Goal: Feedback & Contribution: Contribute content

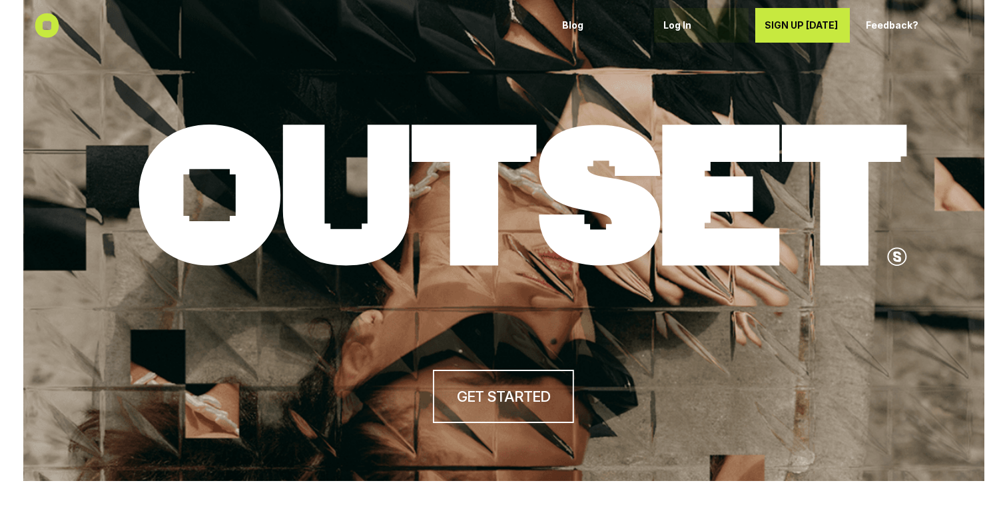
click at [668, 32] on div "Log In" at bounding box center [701, 25] width 76 height 21
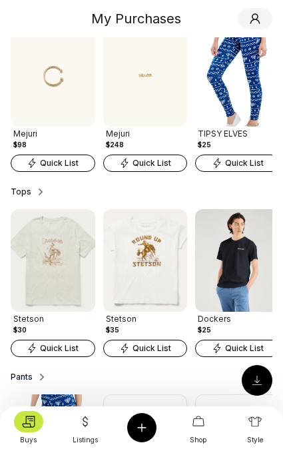
scroll to position [176, 0]
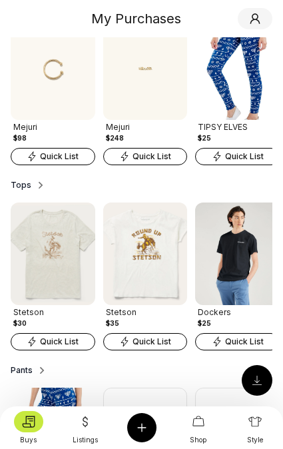
click at [55, 344] on span "Quick List" at bounding box center [59, 341] width 39 height 11
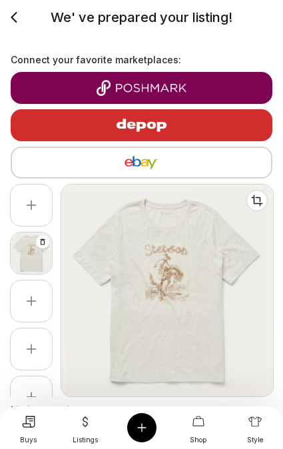
type input "**"
click at [142, 425] on icon at bounding box center [142, 427] width 12 height 12
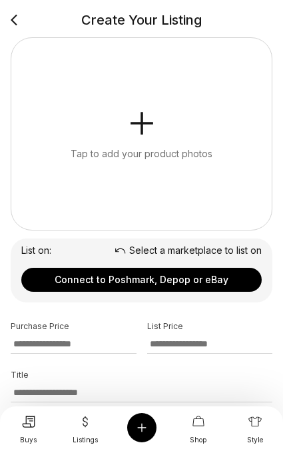
click at [123, 127] on button "Tap to add your product photos" at bounding box center [141, 134] width 260 height 192
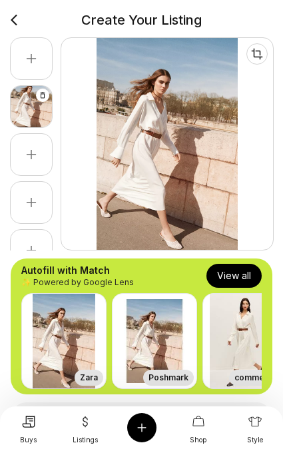
click at [220, 274] on button "View all" at bounding box center [233, 276] width 55 height 24
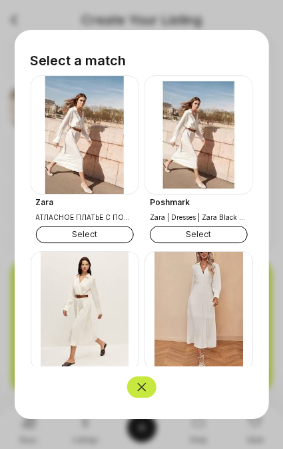
click at [67, 232] on button "Select" at bounding box center [84, 234] width 98 height 17
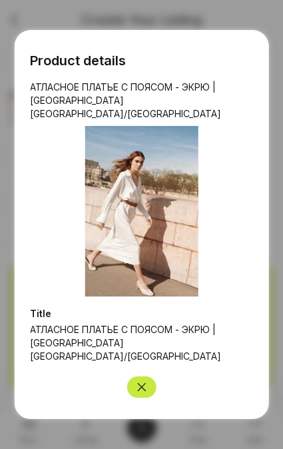
scroll to position [17, 0]
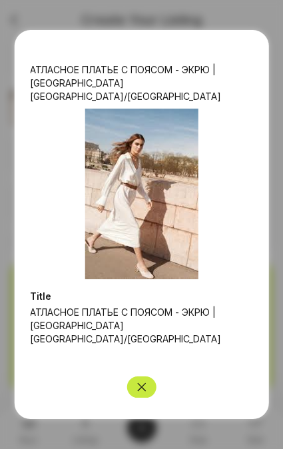
click at [149, 391] on button "Close" at bounding box center [141, 386] width 29 height 21
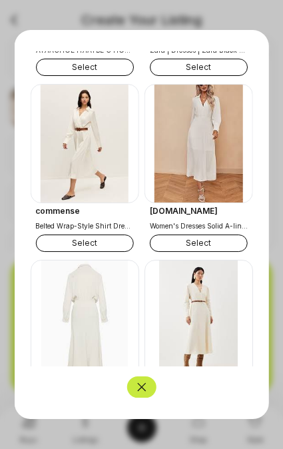
scroll to position [58, 0]
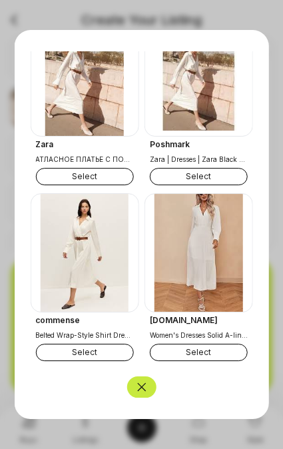
click at [194, 183] on button "Select" at bounding box center [199, 176] width 98 height 17
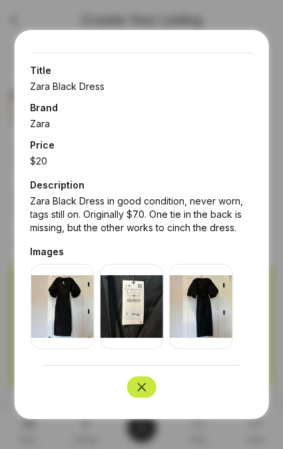
scroll to position [258, 0]
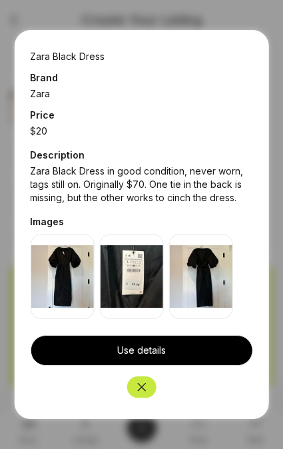
click at [127, 349] on button "Use details" at bounding box center [141, 350] width 223 height 31
type input "**"
type input "**********"
type input "****"
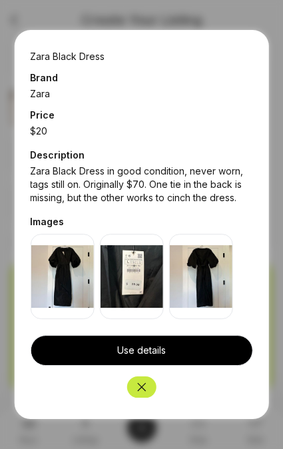
type textarea "**********"
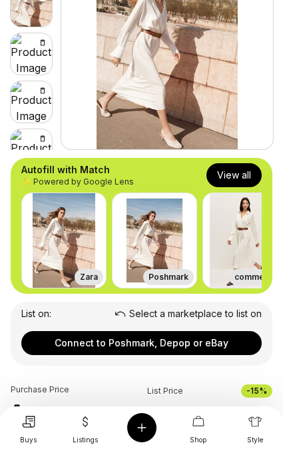
scroll to position [97, 0]
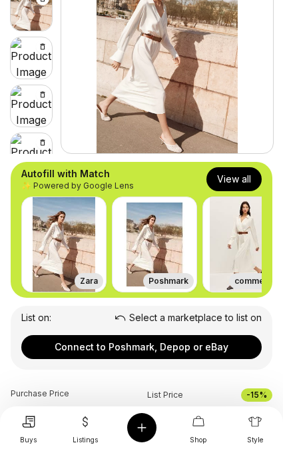
click at [198, 428] on div at bounding box center [198, 421] width 29 height 21
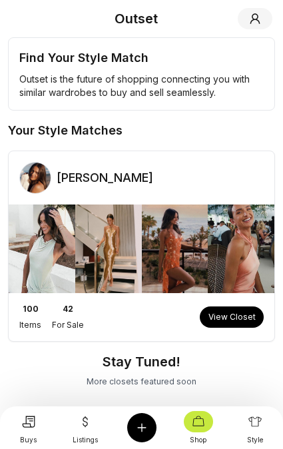
click at [225, 320] on button "View Closet" at bounding box center [232, 316] width 64 height 21
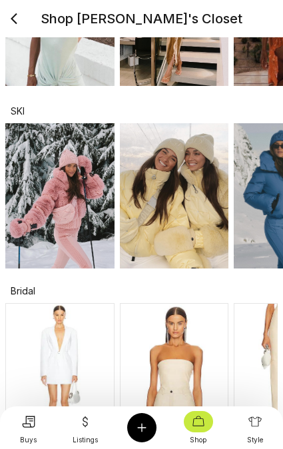
scroll to position [195, 0]
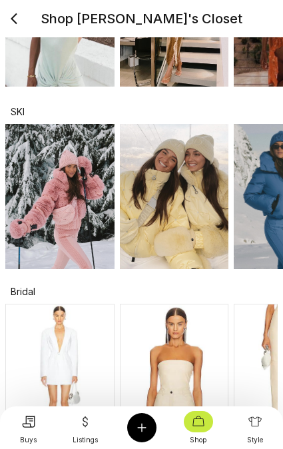
click at [80, 178] on img at bounding box center [59, 196] width 109 height 145
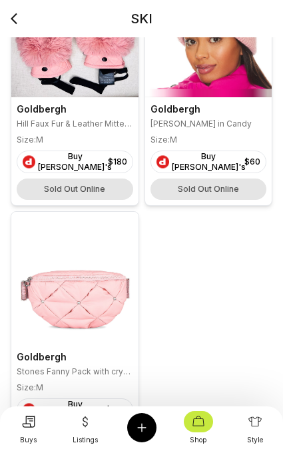
scroll to position [582, 0]
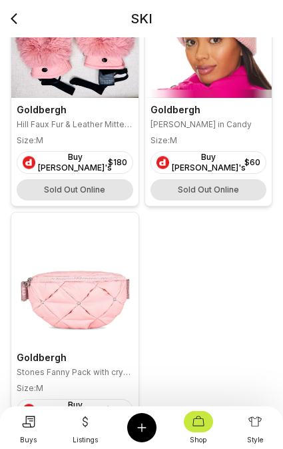
click at [73, 179] on div "Sold Out Online" at bounding box center [75, 189] width 117 height 21
click at [193, 158] on link "Buy Helen's $ 60" at bounding box center [208, 162] width 117 height 23
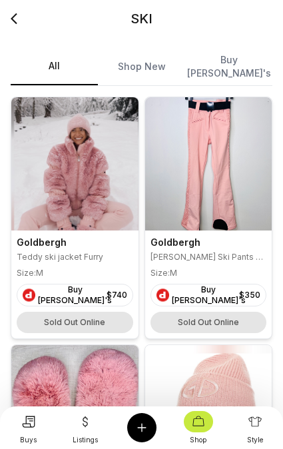
scroll to position [0, 0]
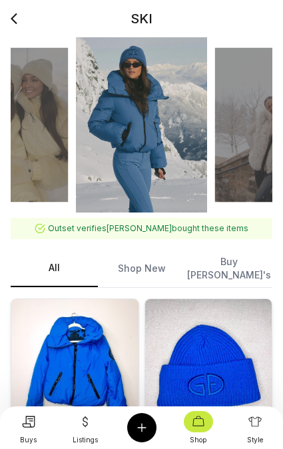
click at [15, 17] on icon at bounding box center [14, 19] width 19 height 32
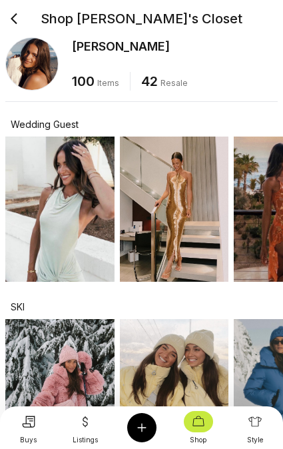
click at [259, 430] on div at bounding box center [254, 421] width 29 height 21
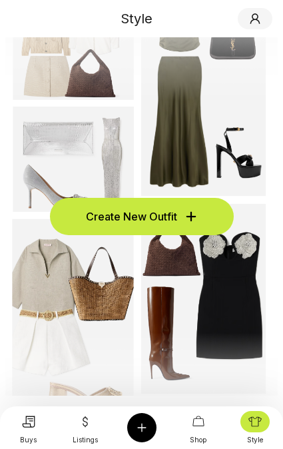
click at [119, 215] on span "Create New Outfit" at bounding box center [131, 216] width 91 height 16
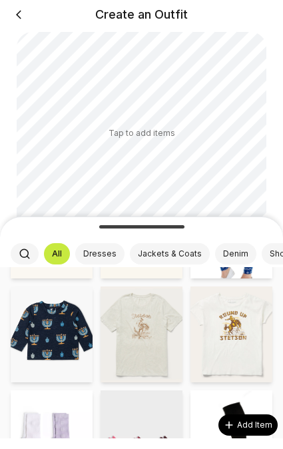
scroll to position [99, 0]
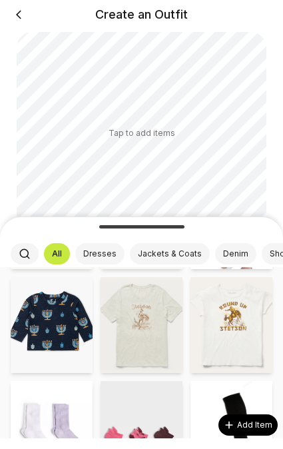
click at [127, 331] on img at bounding box center [142, 325] width 82 height 96
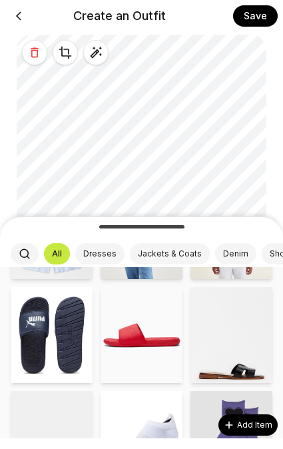
scroll to position [457, 0]
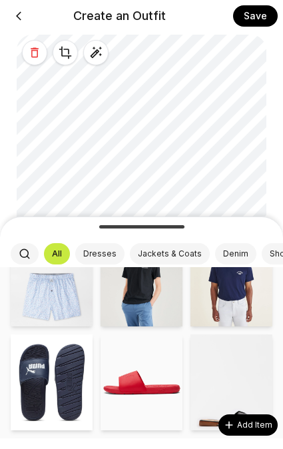
click at [79, 392] on img at bounding box center [52, 382] width 82 height 96
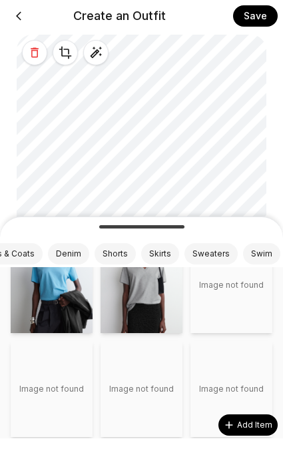
scroll to position [0, 166]
click at [119, 258] on button "Shorts" at bounding box center [116, 253] width 41 height 21
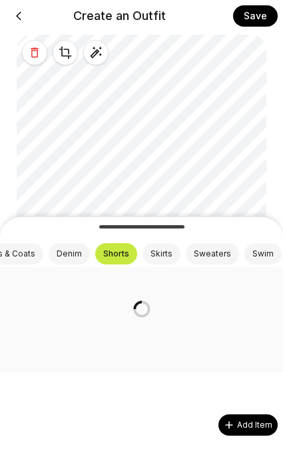
scroll to position [0, 0]
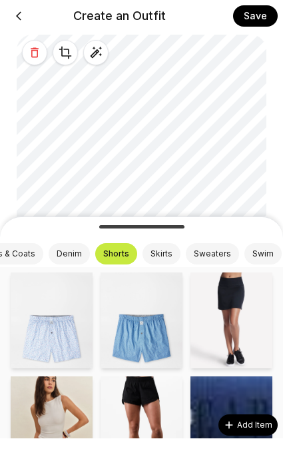
click at [66, 347] on img at bounding box center [52, 320] width 82 height 96
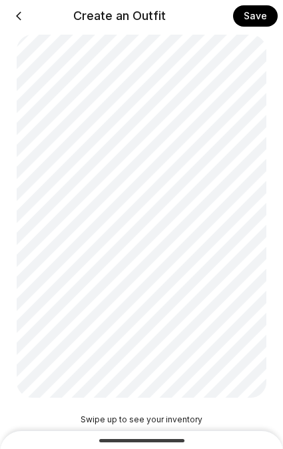
click at [252, 17] on button "Save" at bounding box center [255, 15] width 45 height 21
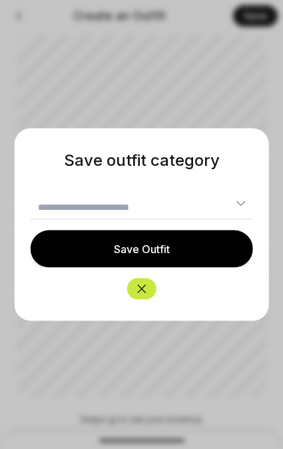
click at [176, 208] on input "text" at bounding box center [141, 207] width 223 height 25
type input "******"
click at [145, 252] on button "Save Outfit" at bounding box center [141, 248] width 223 height 37
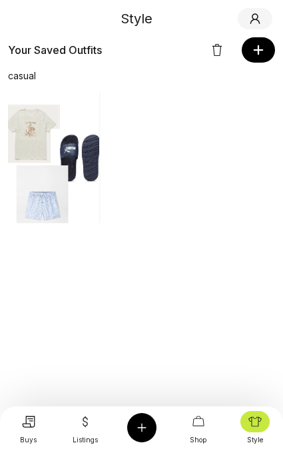
click at [76, 135] on img "button" at bounding box center [53, 157] width 91 height 132
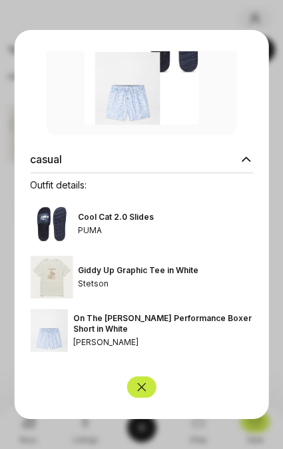
scroll to position [132, 0]
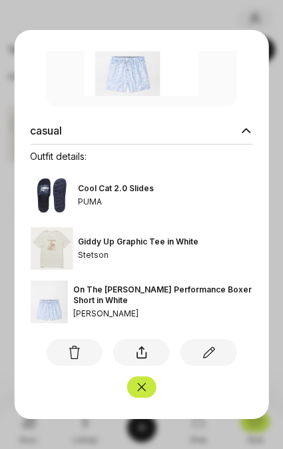
click at [217, 352] on link "Edit" at bounding box center [208, 352] width 57 height 27
